Goal: Task Accomplishment & Management: Use online tool/utility

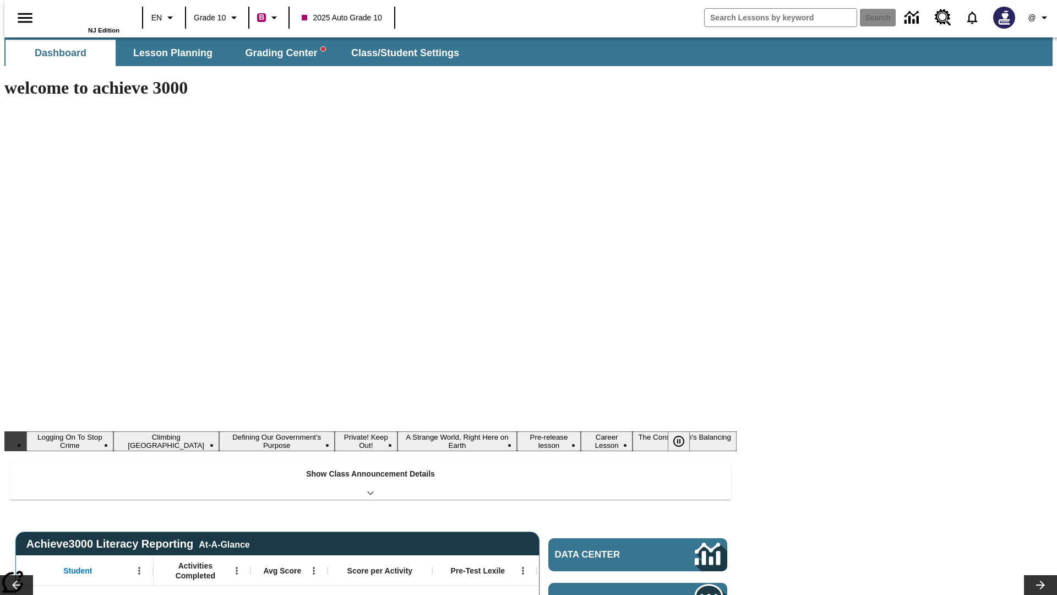
type input "-1"
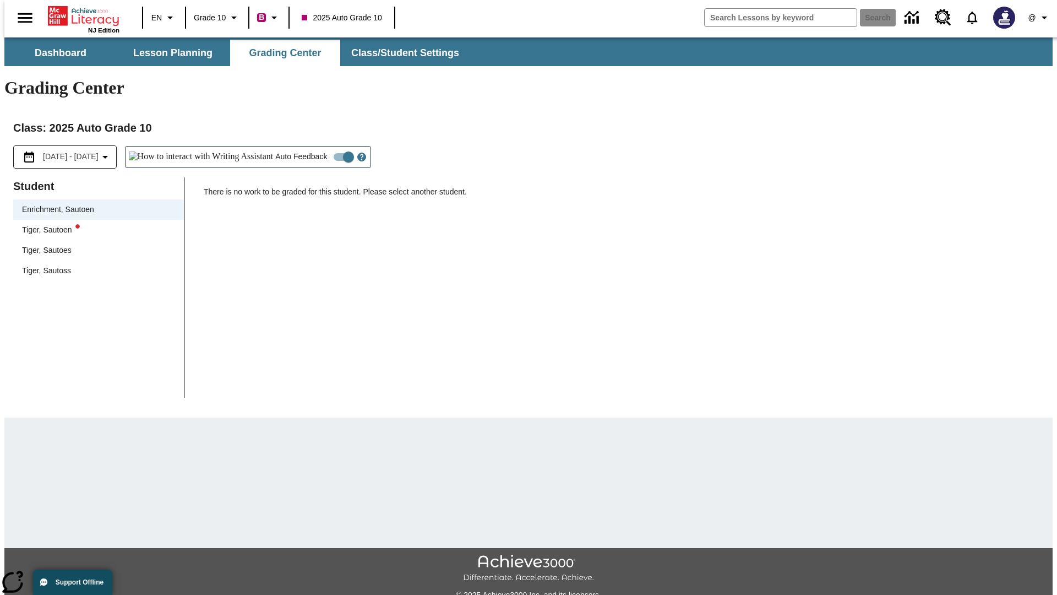
click at [95, 224] on div "Tiger, Sautoen" at bounding box center [98, 230] width 153 height 12
click at [360, 154] on icon "Open Help for Writing Assistant" at bounding box center [361, 157] width 3 height 6
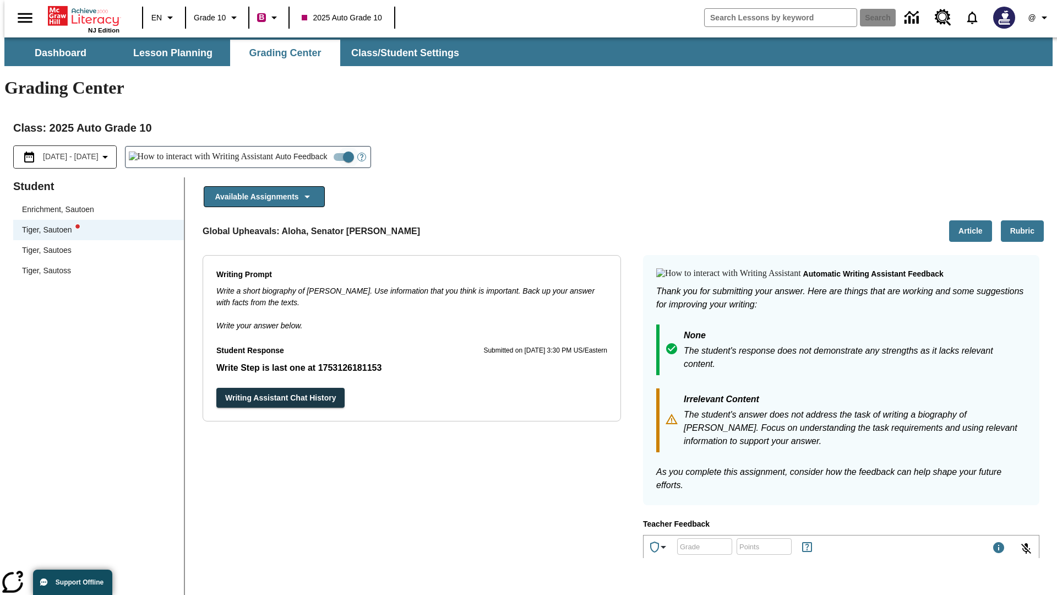
click at [317, 146] on input "Auto Feedback" at bounding box center [348, 156] width 63 height 21
checkbox input "false"
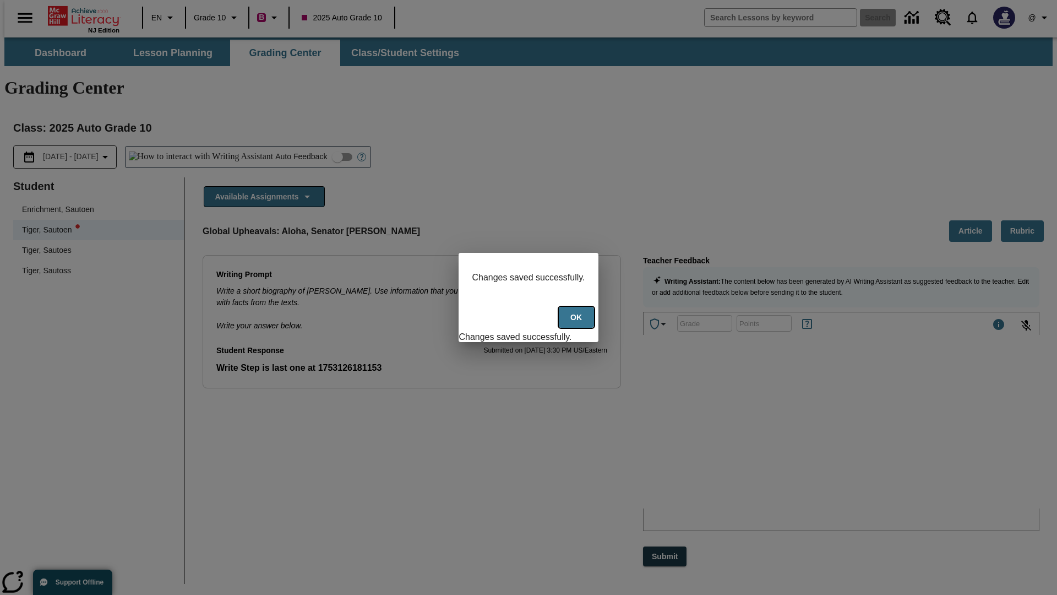
click at [577, 323] on button "Ok" at bounding box center [576, 317] width 35 height 21
